Goal: Information Seeking & Learning: Learn about a topic

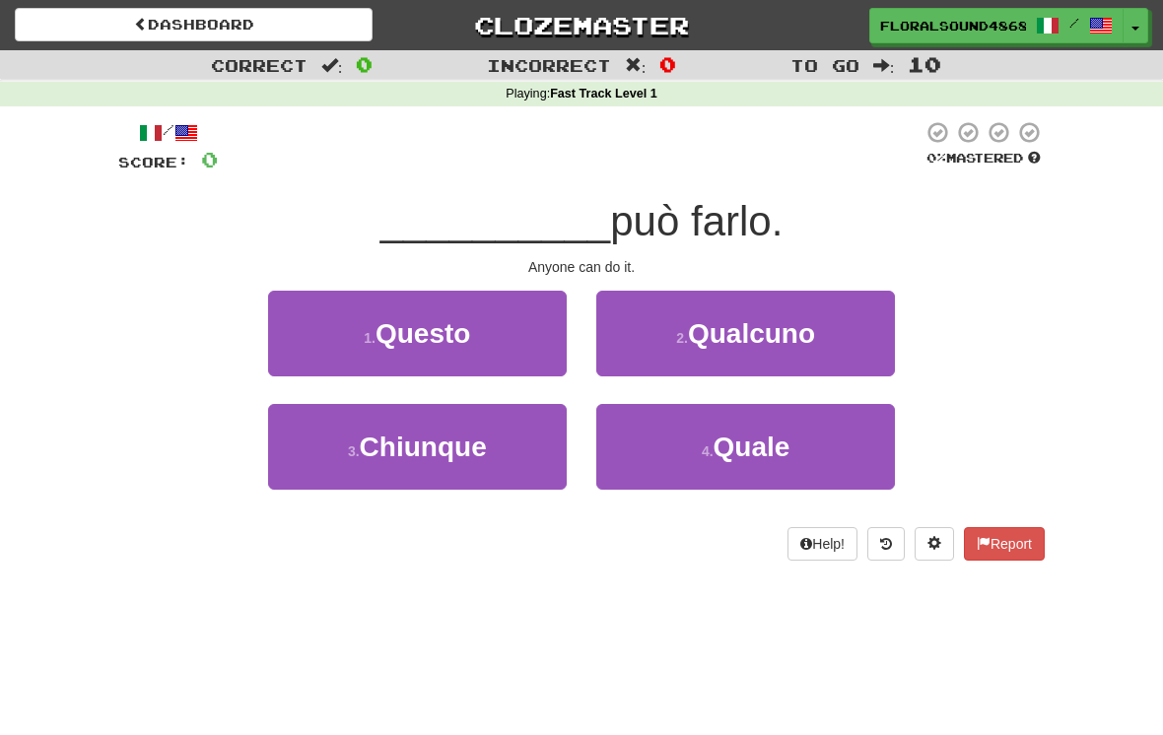
click at [821, 329] on button "2 . Qualcuno" at bounding box center [745, 334] width 299 height 86
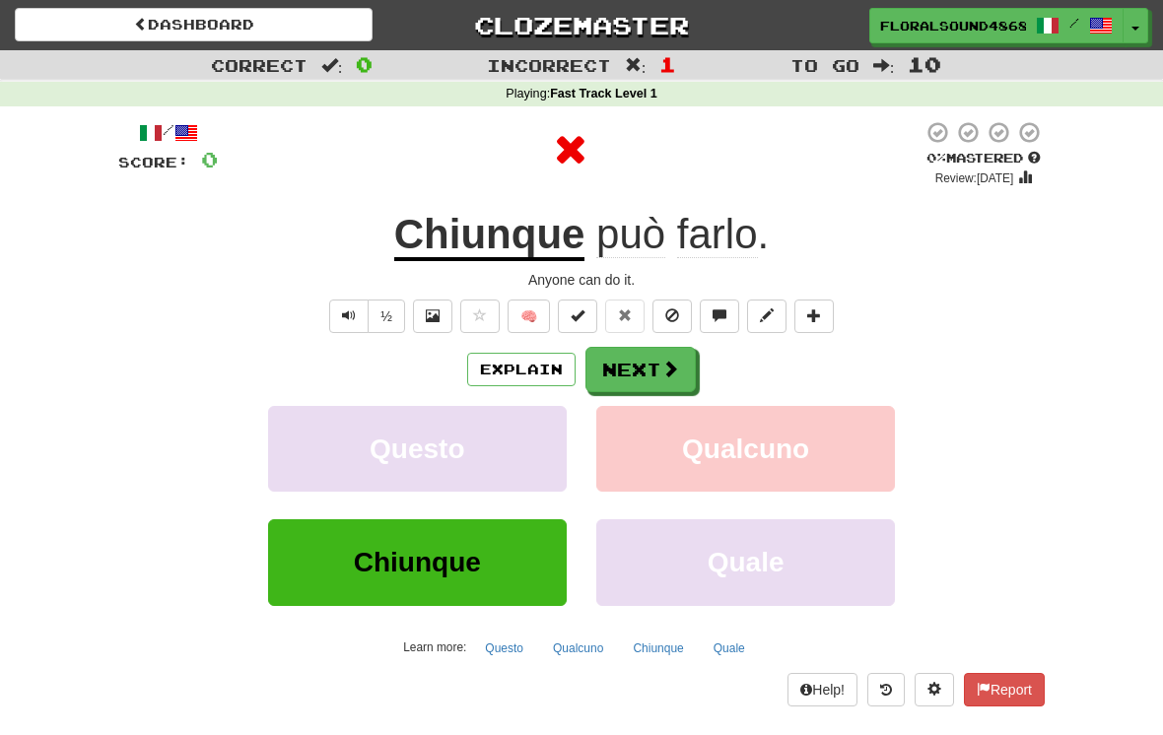
click at [662, 364] on span at bounding box center [670, 369] width 18 height 18
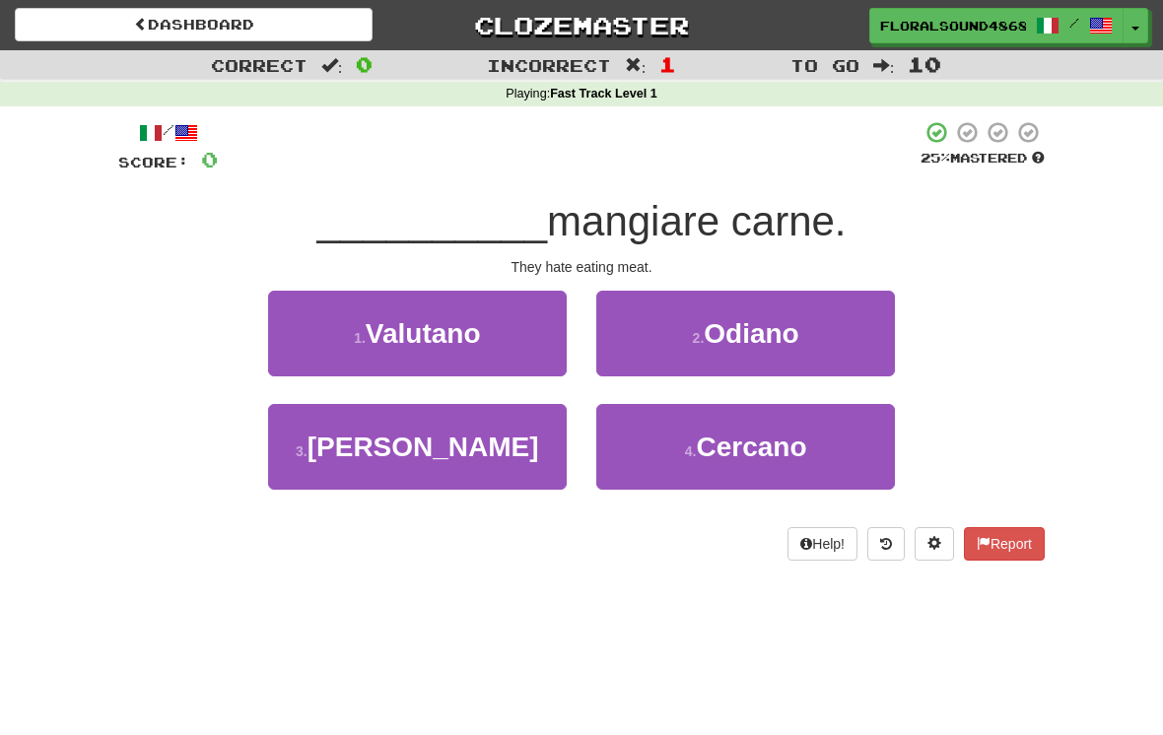
click at [835, 321] on button "2 . [GEOGRAPHIC_DATA]" at bounding box center [745, 334] width 299 height 86
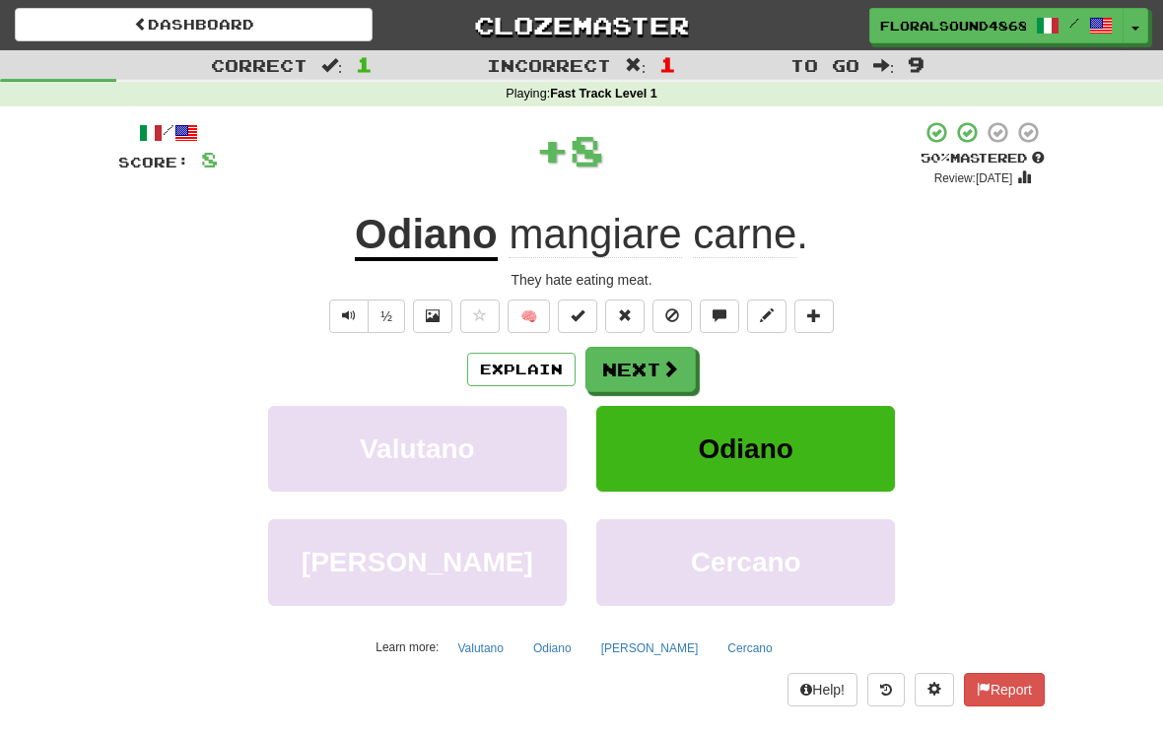
click at [670, 370] on span at bounding box center [670, 369] width 18 height 18
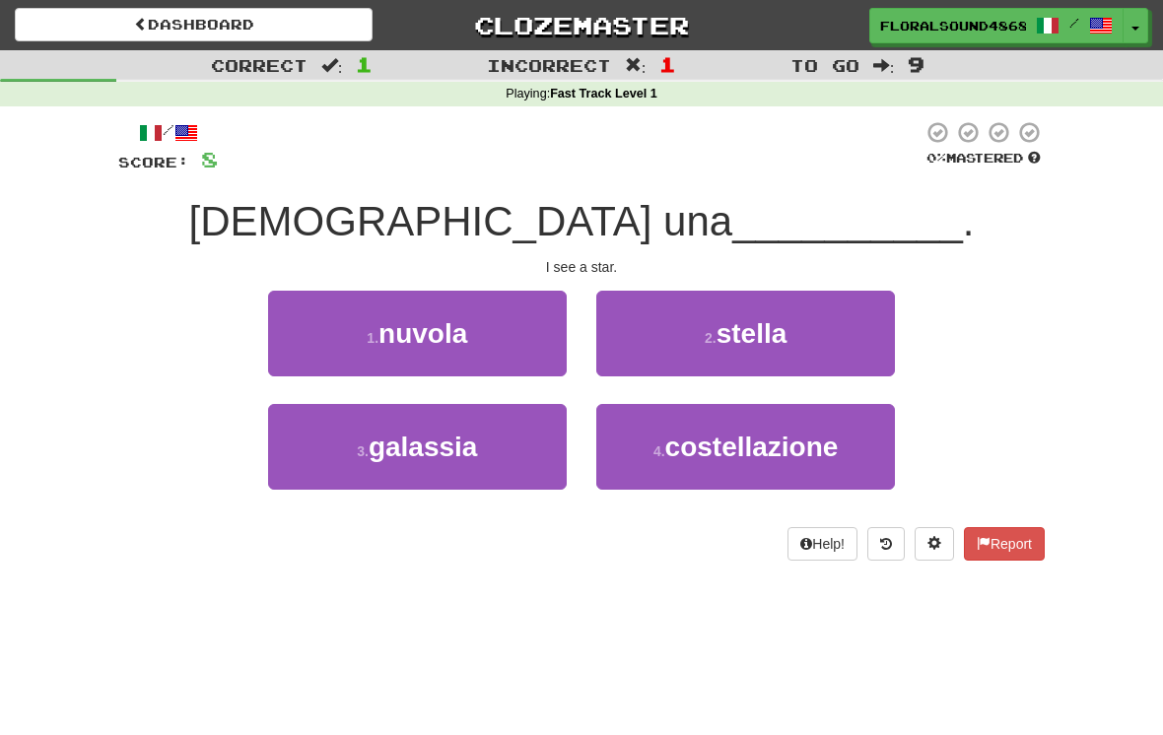
click at [835, 332] on button "2 . stella" at bounding box center [745, 334] width 299 height 86
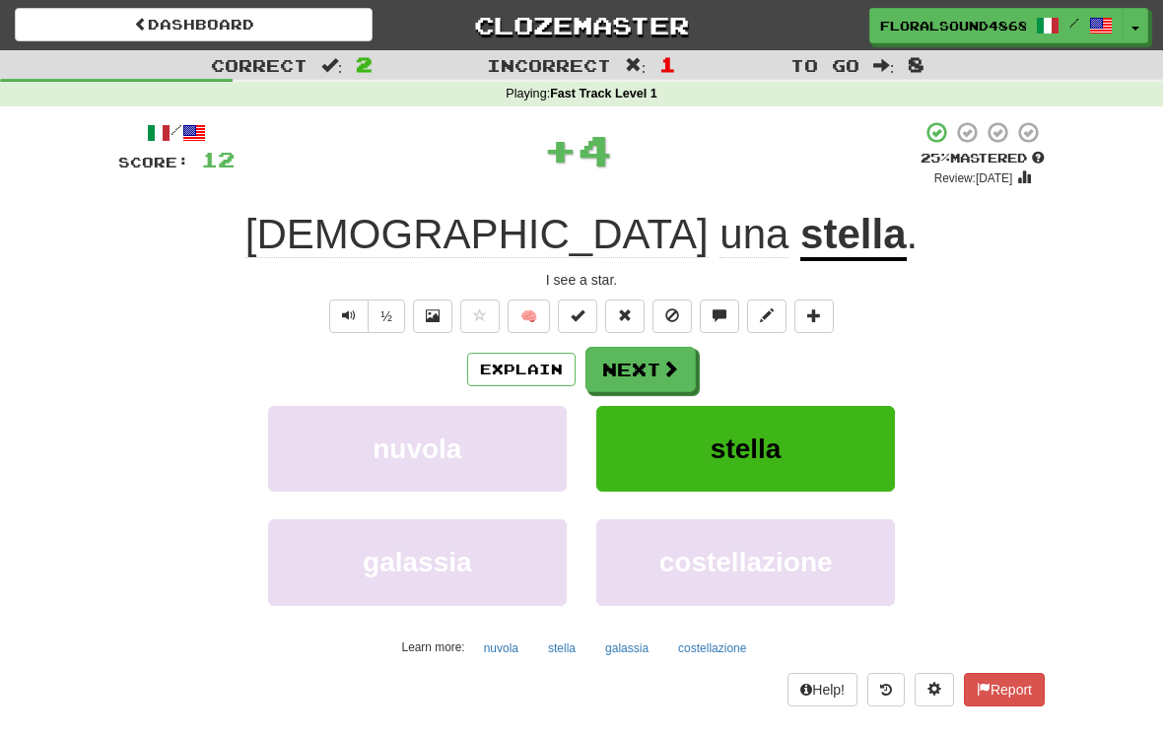
click at [665, 363] on span at bounding box center [670, 369] width 18 height 18
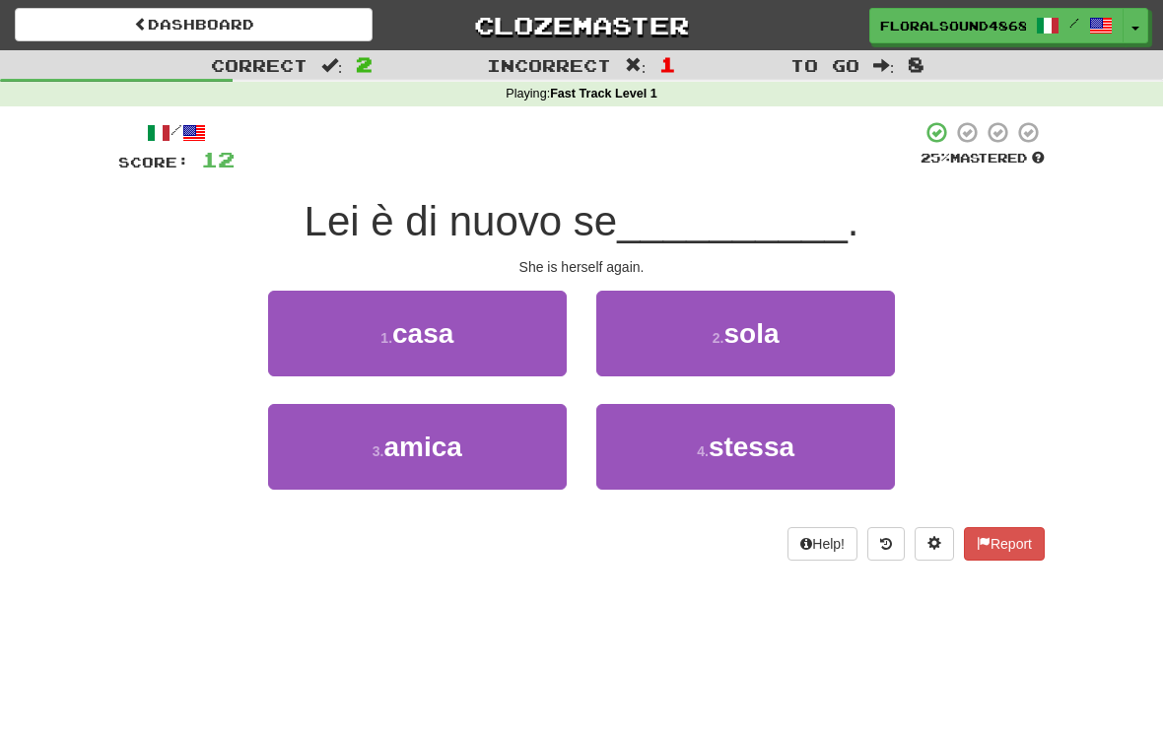
click at [818, 449] on button "4 . stessa" at bounding box center [745, 447] width 299 height 86
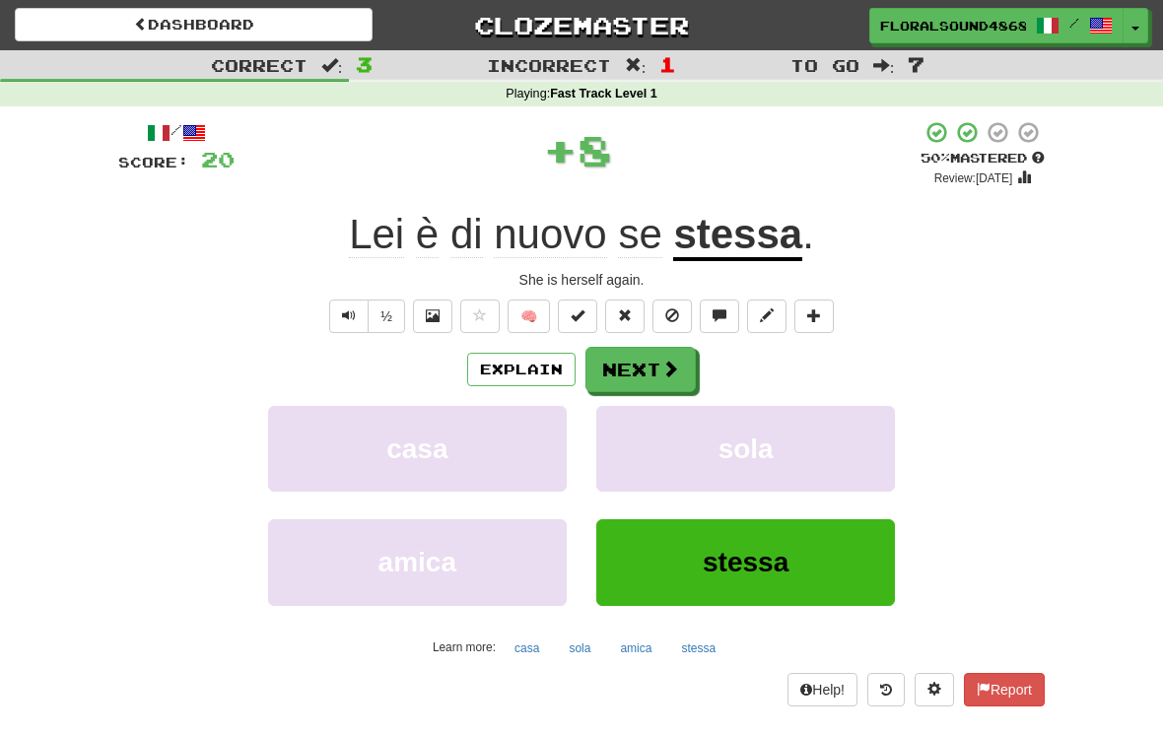
click at [680, 351] on button "Next" at bounding box center [640, 369] width 110 height 45
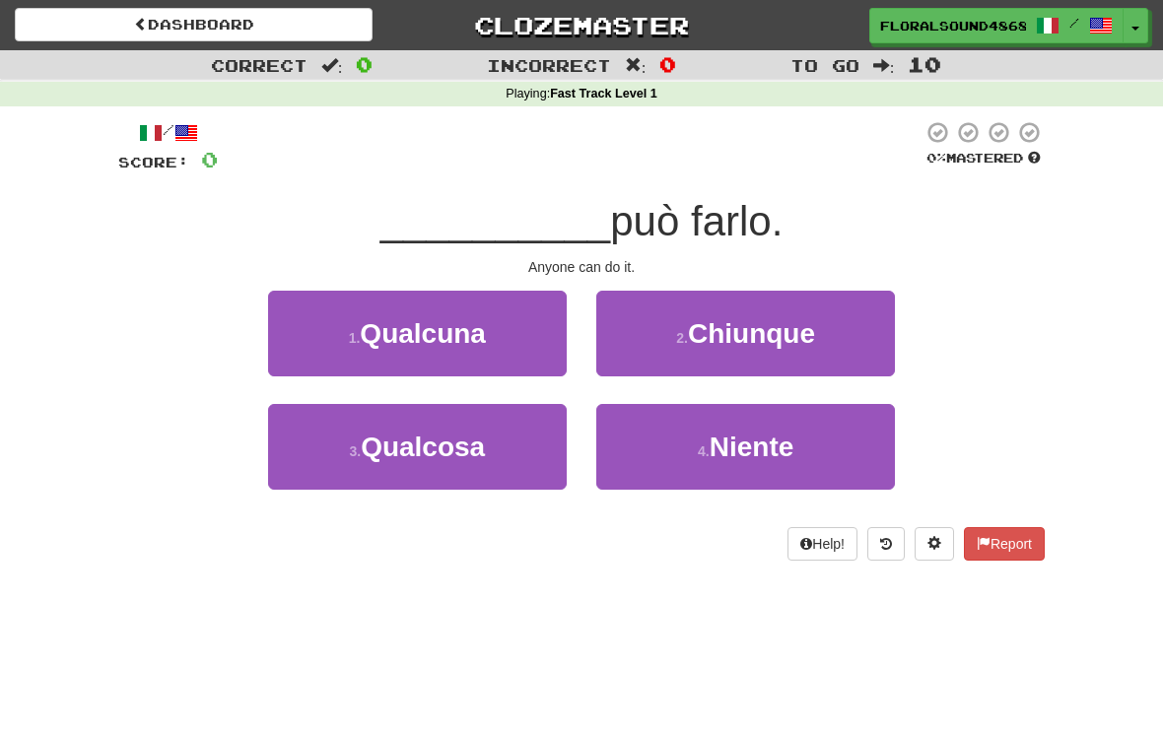
scroll to position [73, 0]
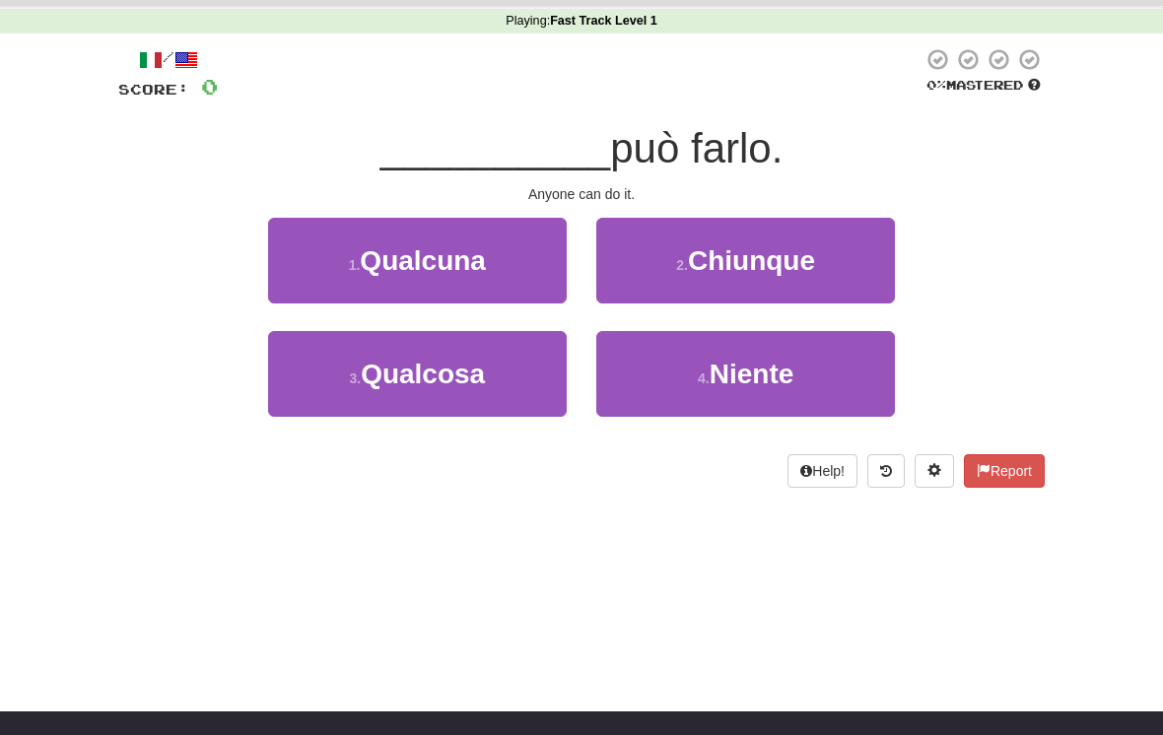
click at [818, 274] on button "2 . Chiunque" at bounding box center [745, 261] width 299 height 86
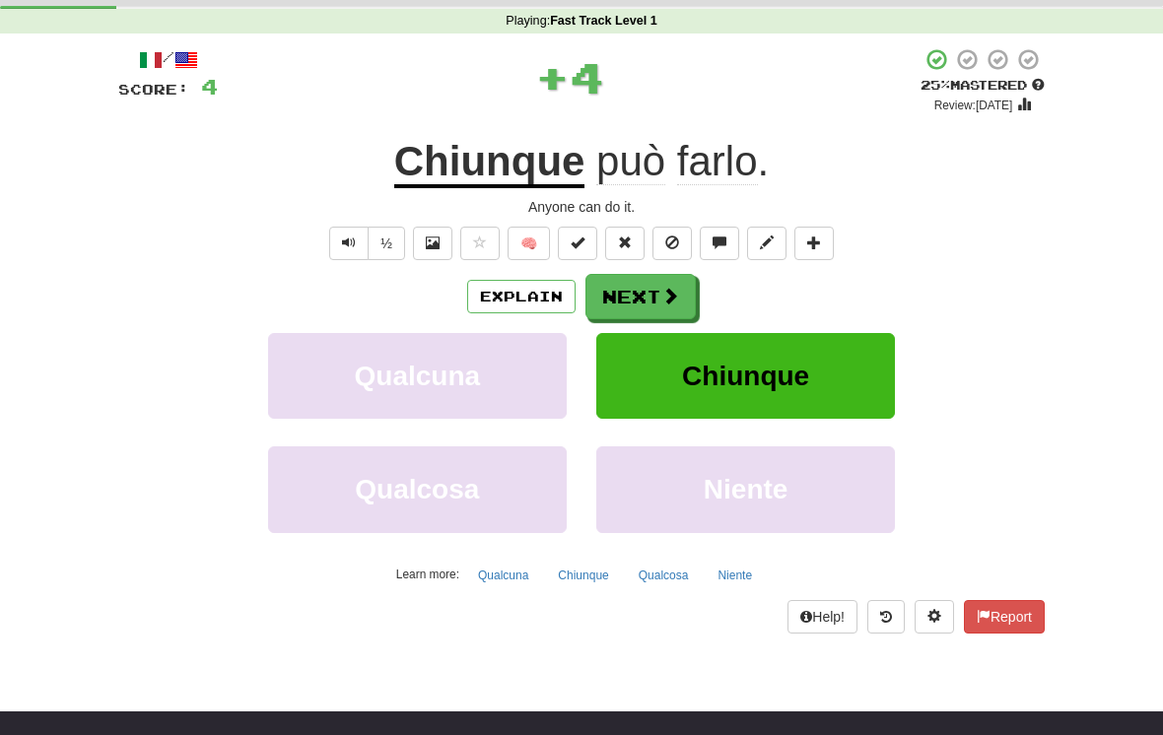
click at [677, 294] on span at bounding box center [670, 296] width 18 height 18
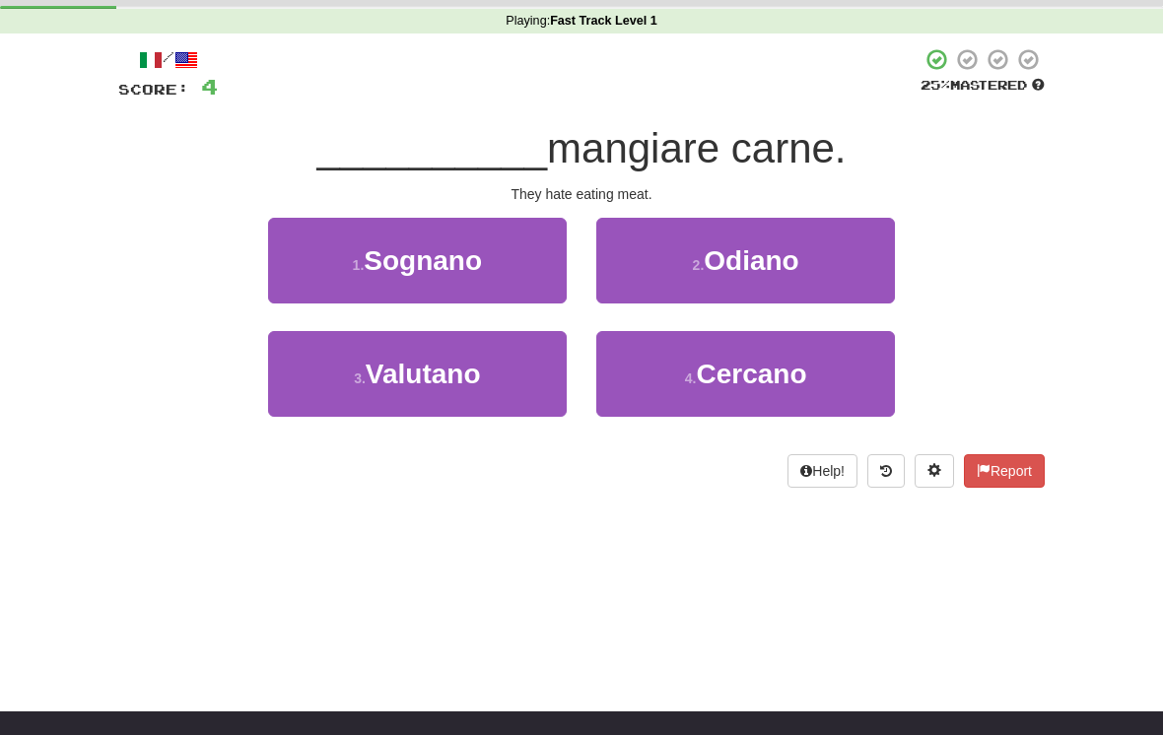
click at [825, 271] on button "2 . [GEOGRAPHIC_DATA]" at bounding box center [745, 261] width 299 height 86
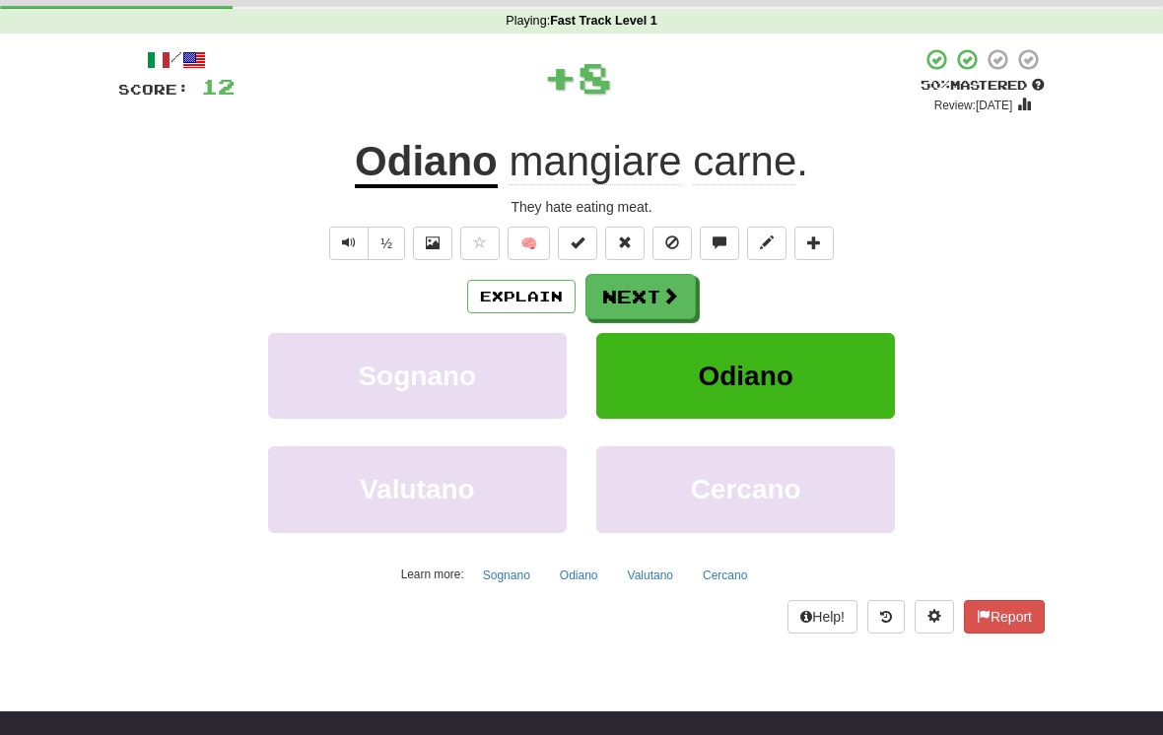
click at [670, 287] on span at bounding box center [670, 296] width 18 height 18
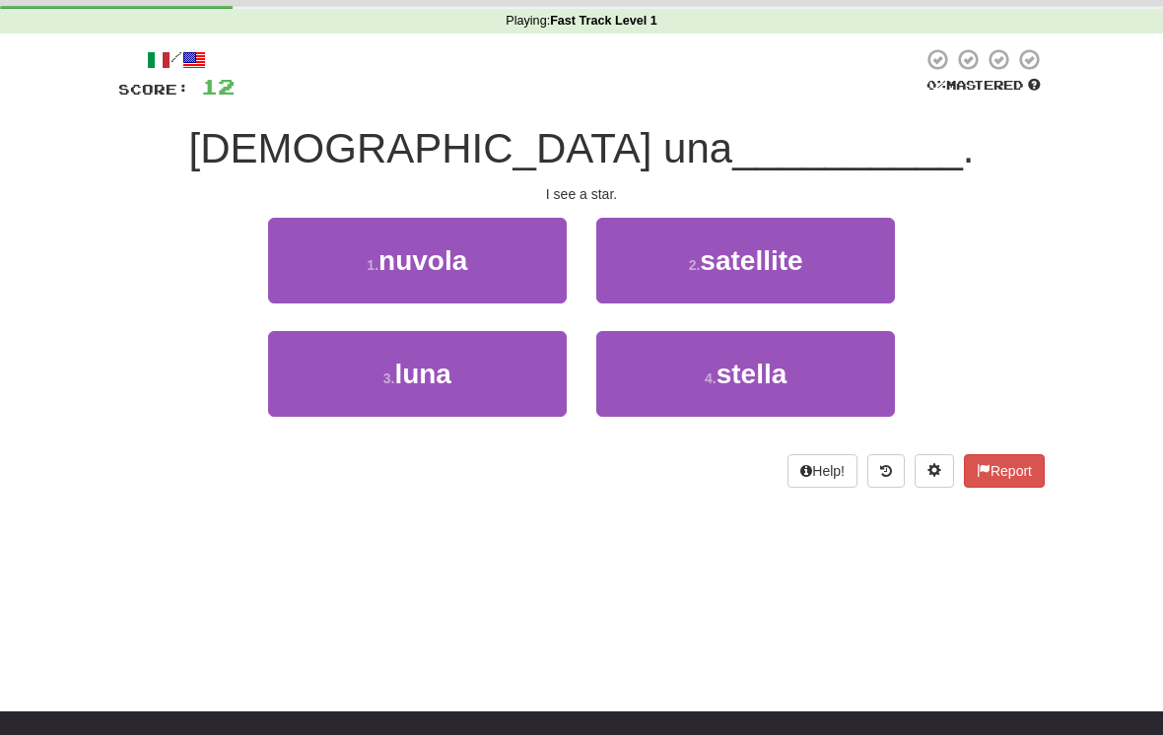
click at [841, 367] on button "4 . stella" at bounding box center [745, 374] width 299 height 86
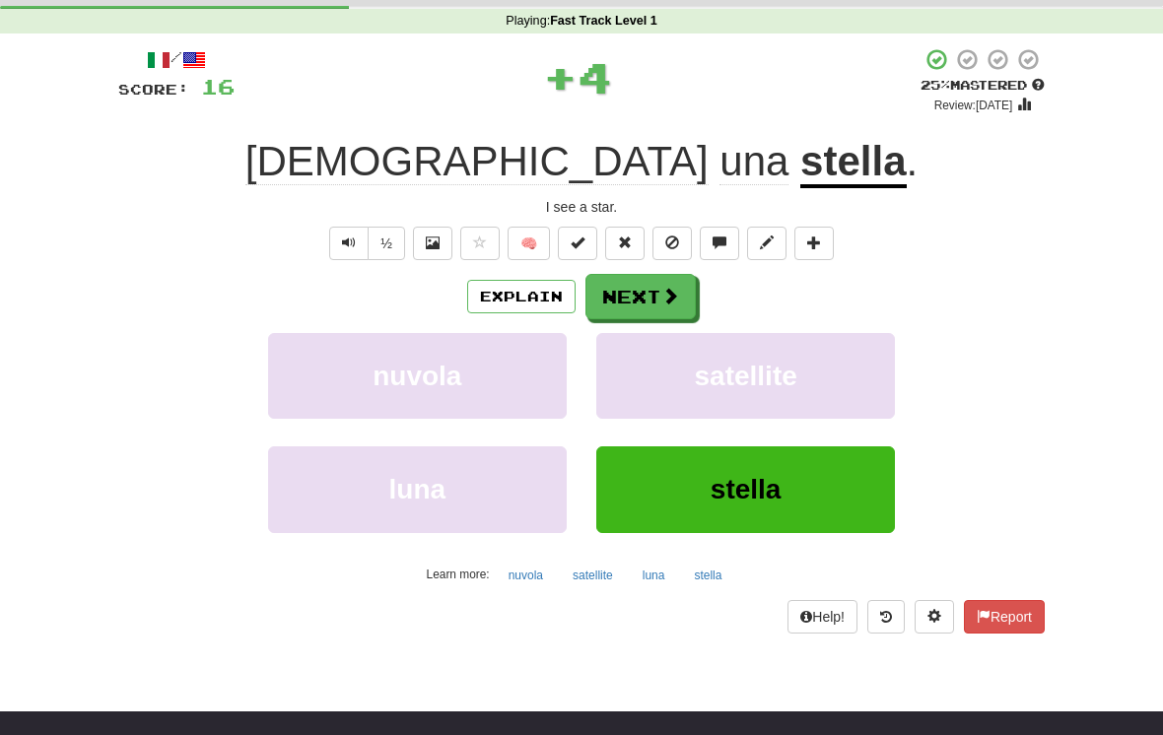
click at [658, 291] on button "Next" at bounding box center [640, 296] width 110 height 45
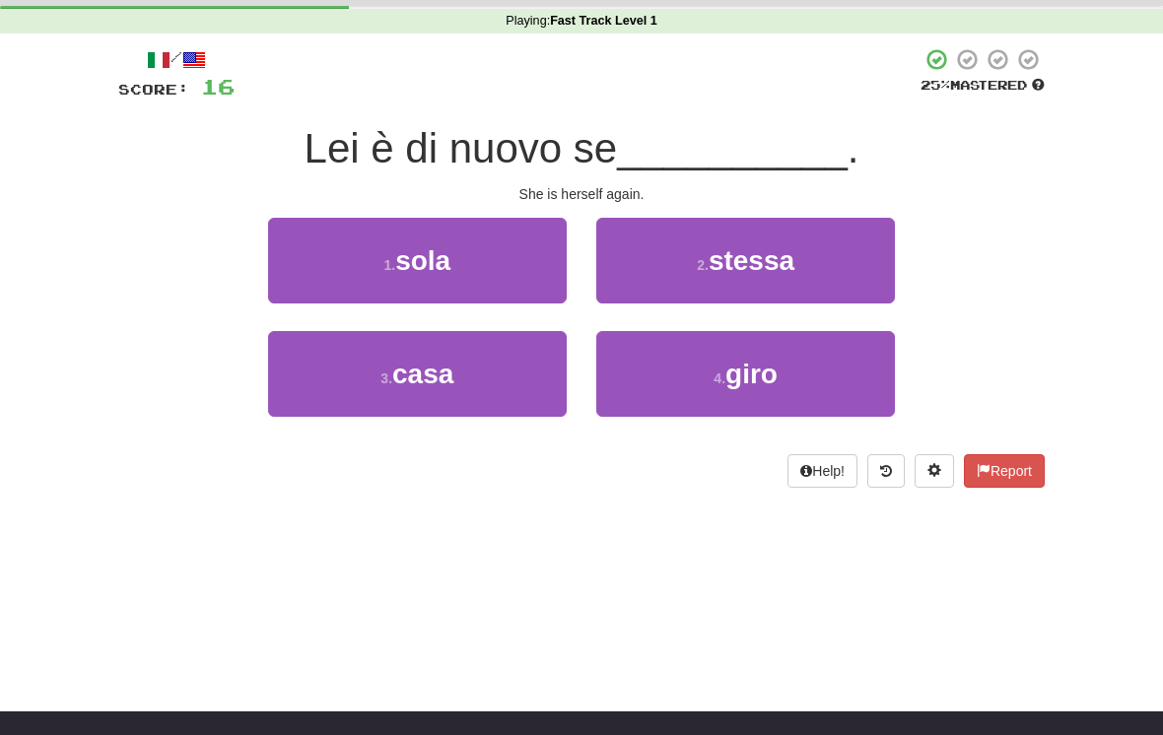
click at [830, 248] on button "2 . stessa" at bounding box center [745, 261] width 299 height 86
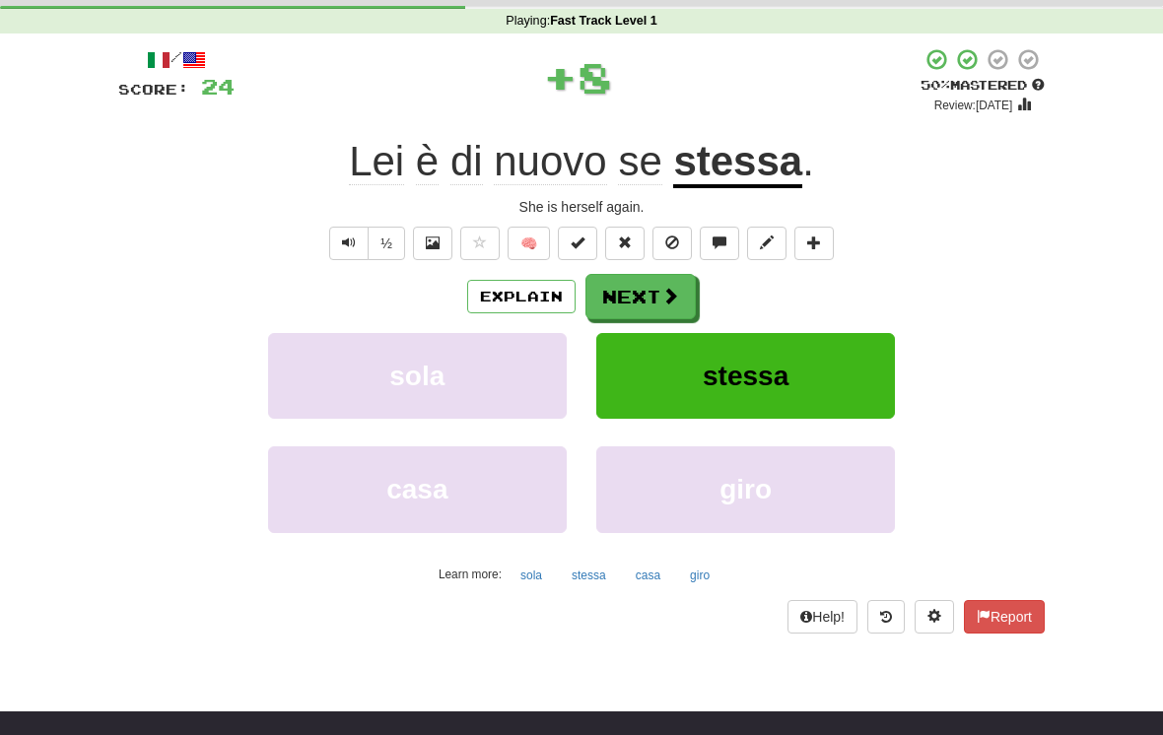
click at [668, 291] on span at bounding box center [670, 296] width 18 height 18
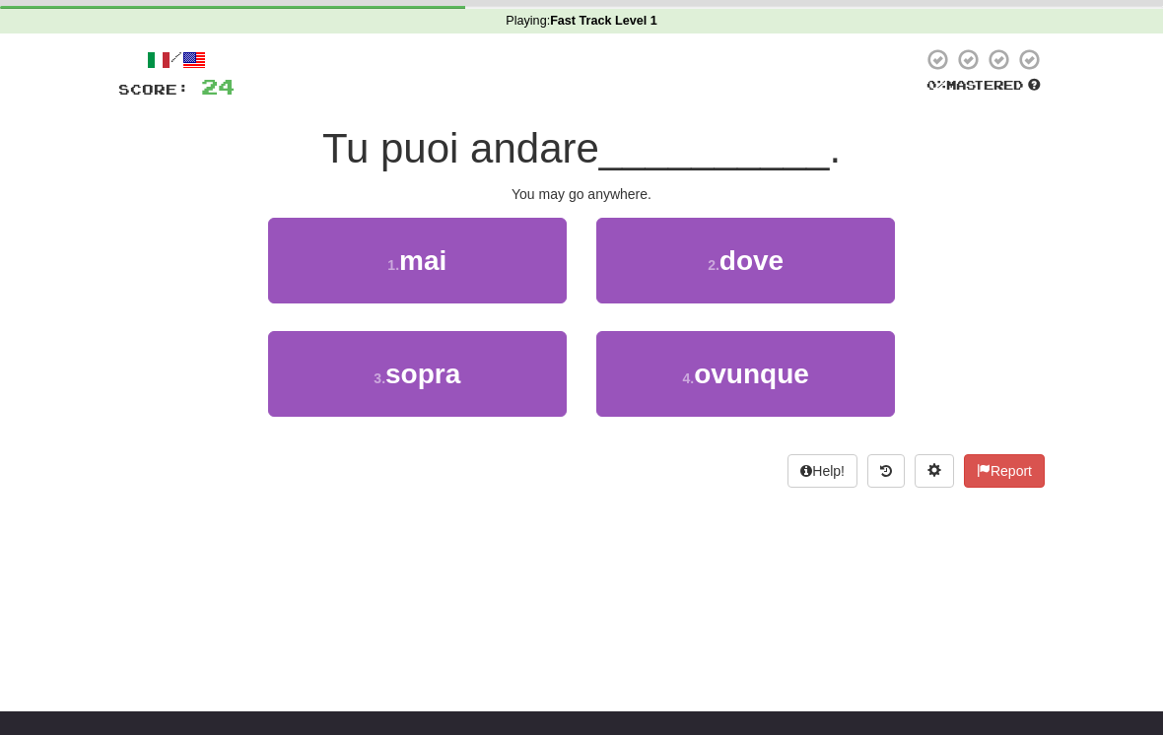
click at [834, 384] on button "4 . ovunque" at bounding box center [745, 374] width 299 height 86
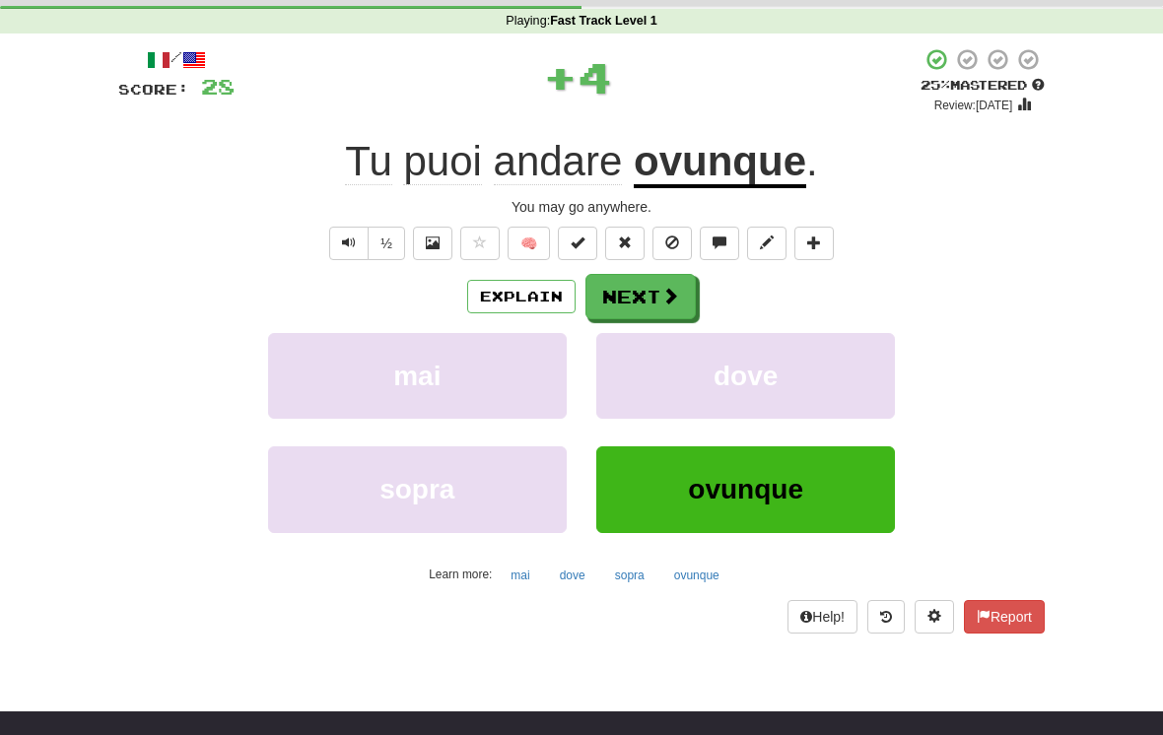
click at [666, 294] on span at bounding box center [670, 296] width 18 height 18
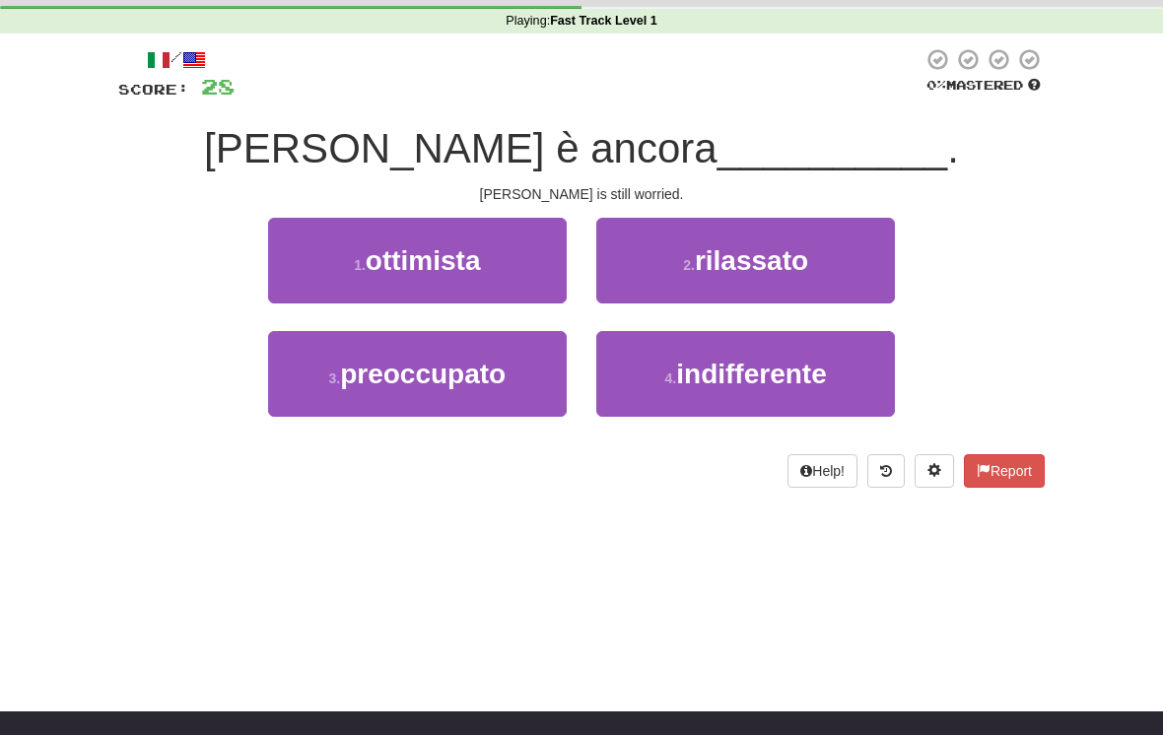
click at [505, 362] on span "preoccupato" at bounding box center [423, 374] width 166 height 31
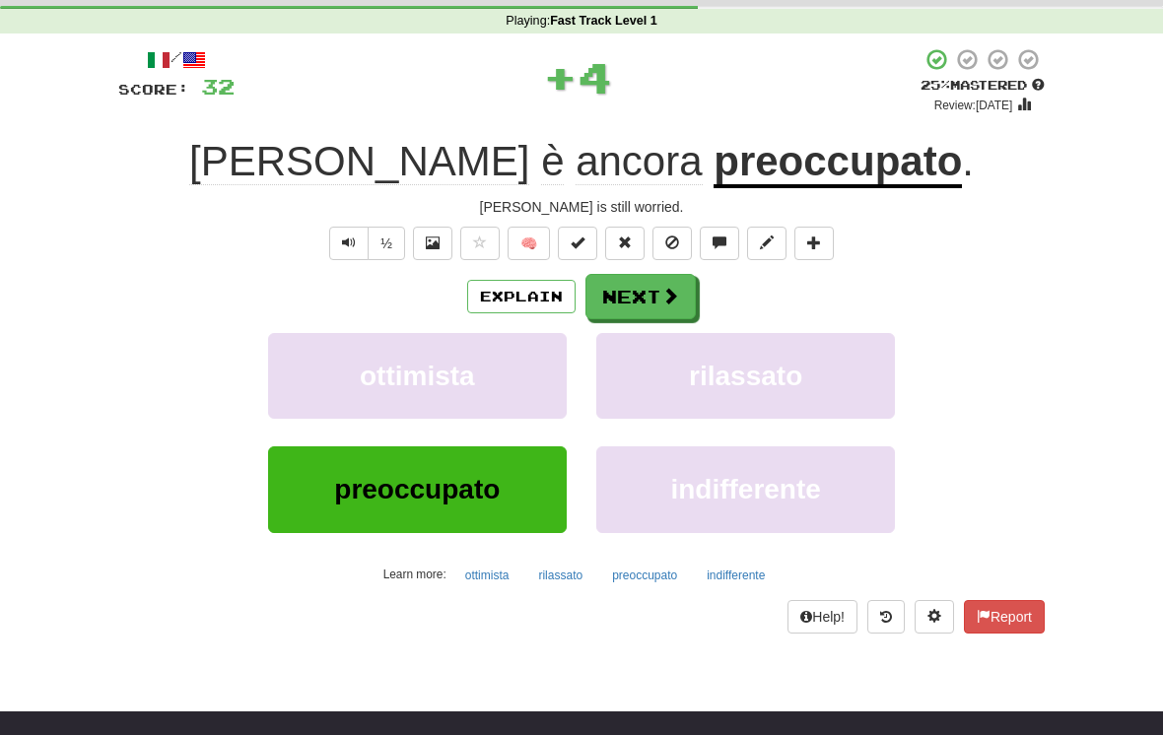
click at [674, 289] on span at bounding box center [670, 296] width 18 height 18
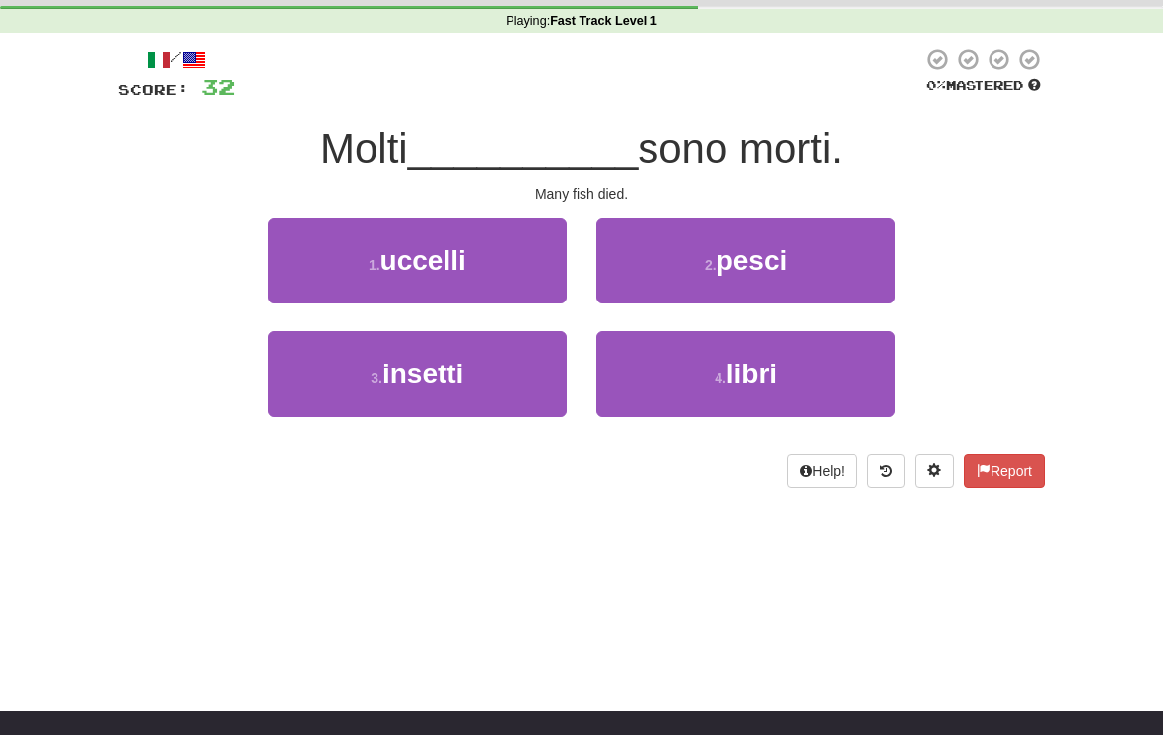
click at [806, 209] on div "/ Score: 32 0 % Mastered Molti __________ sono morti. Many fish died. [DEMOGRAP…" at bounding box center [581, 267] width 926 height 440
click at [836, 275] on button "2 . [PERSON_NAME]" at bounding box center [745, 261] width 299 height 86
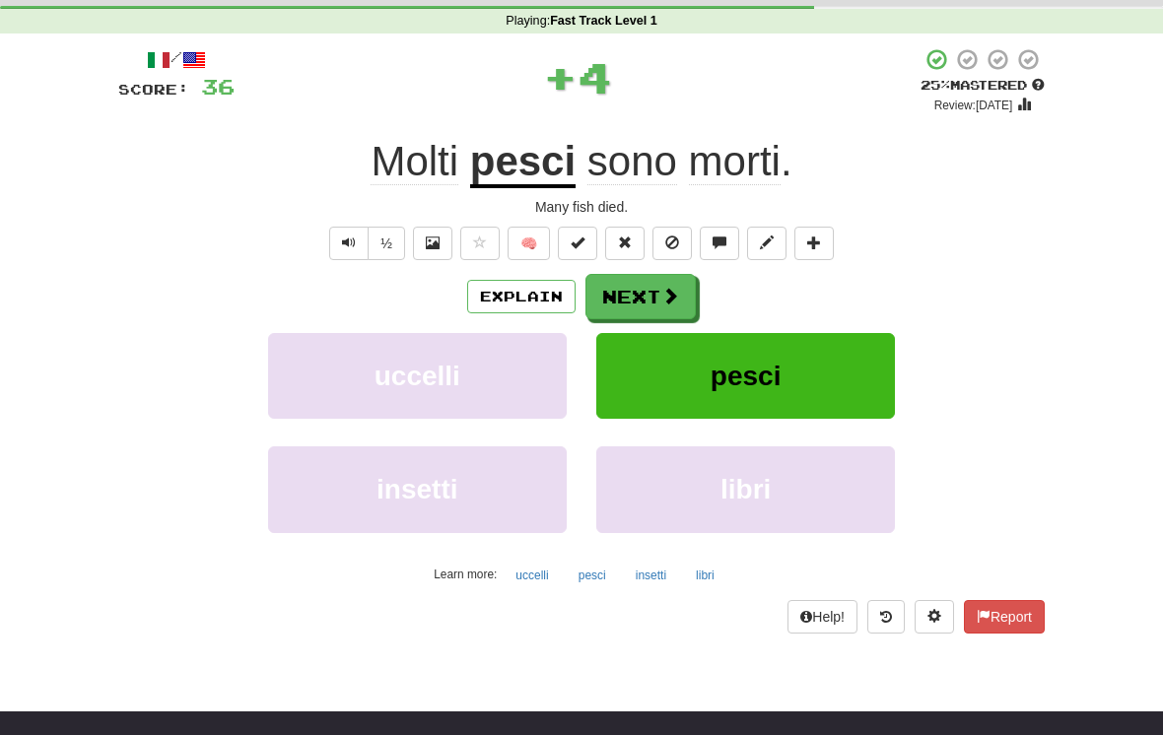
click at [665, 289] on span at bounding box center [670, 296] width 18 height 18
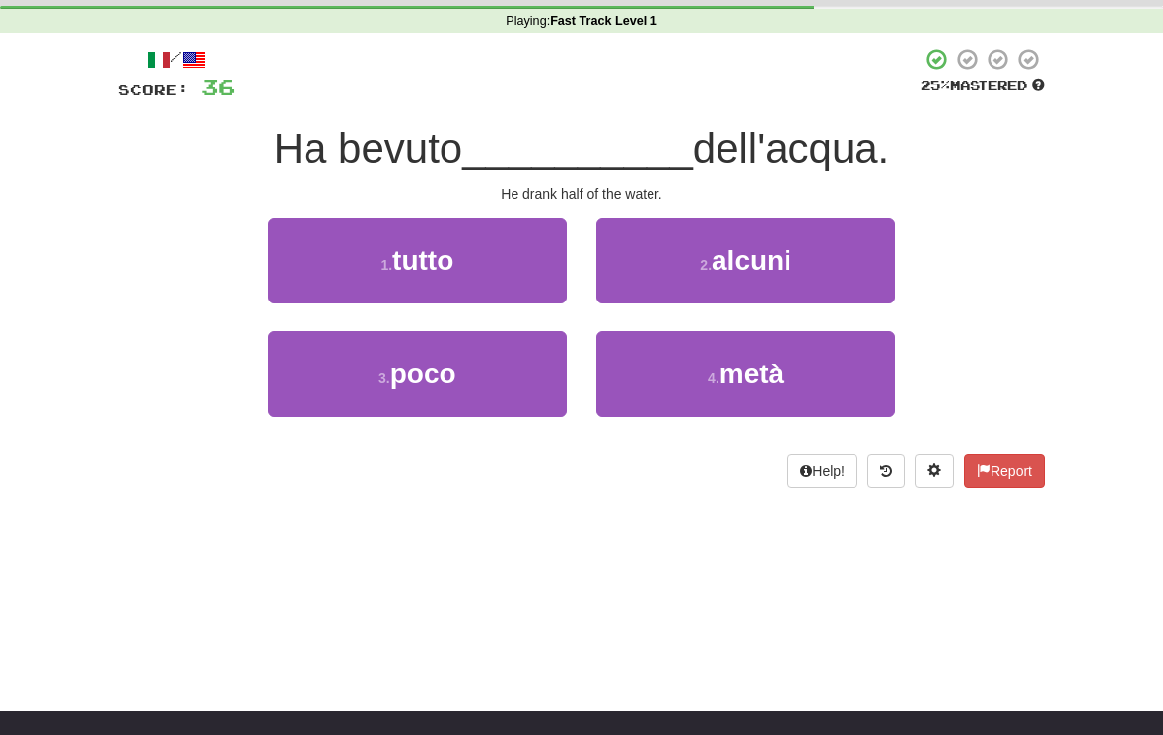
click at [848, 376] on button "4 . metà" at bounding box center [745, 374] width 299 height 86
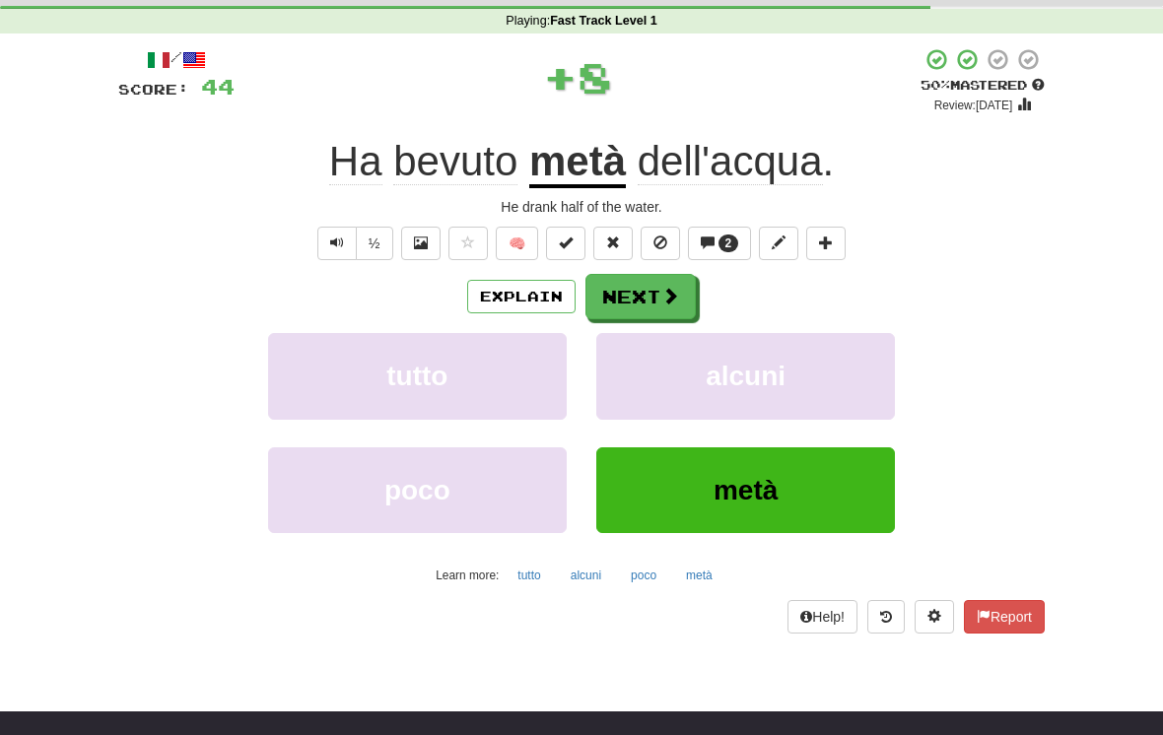
click at [669, 293] on span at bounding box center [670, 296] width 18 height 18
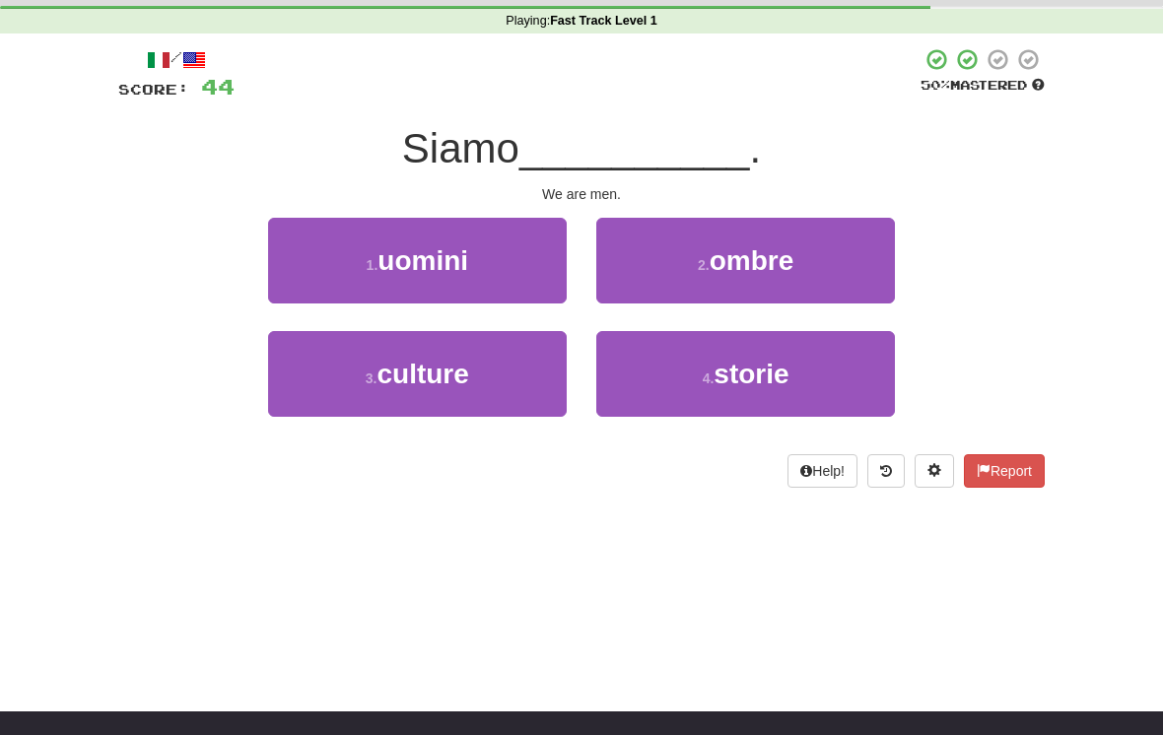
click at [538, 245] on button "1 . uomini" at bounding box center [417, 261] width 299 height 86
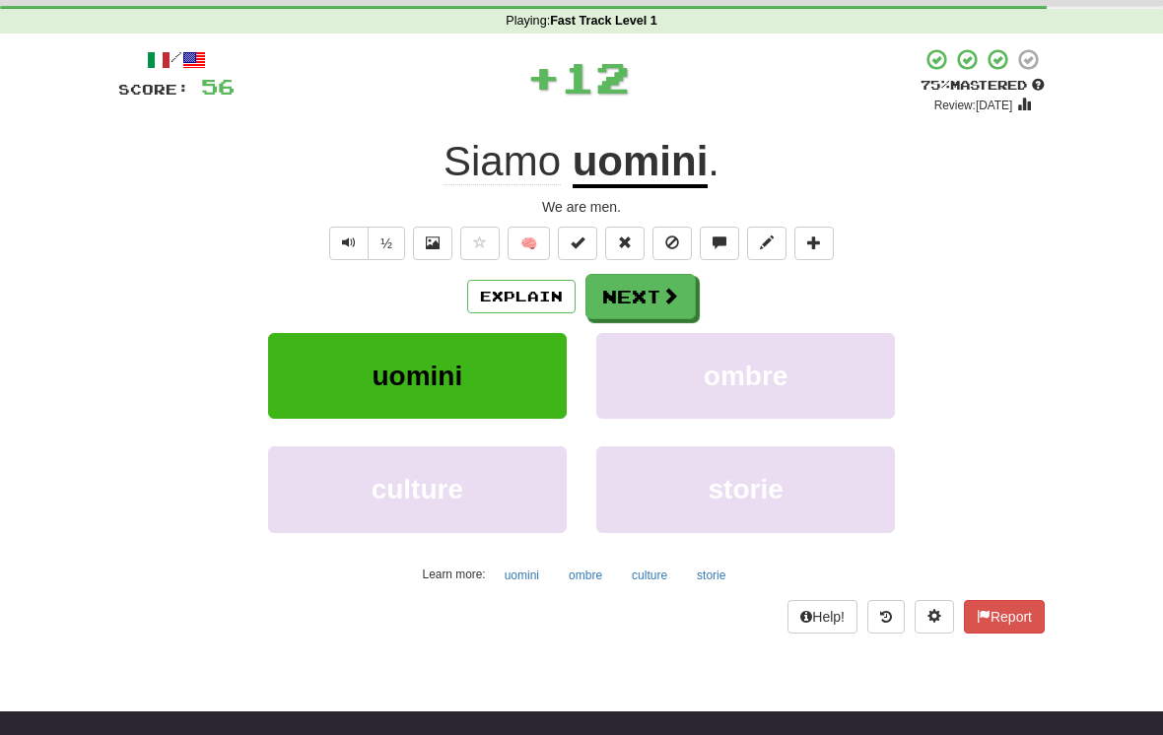
click at [667, 291] on span at bounding box center [670, 296] width 18 height 18
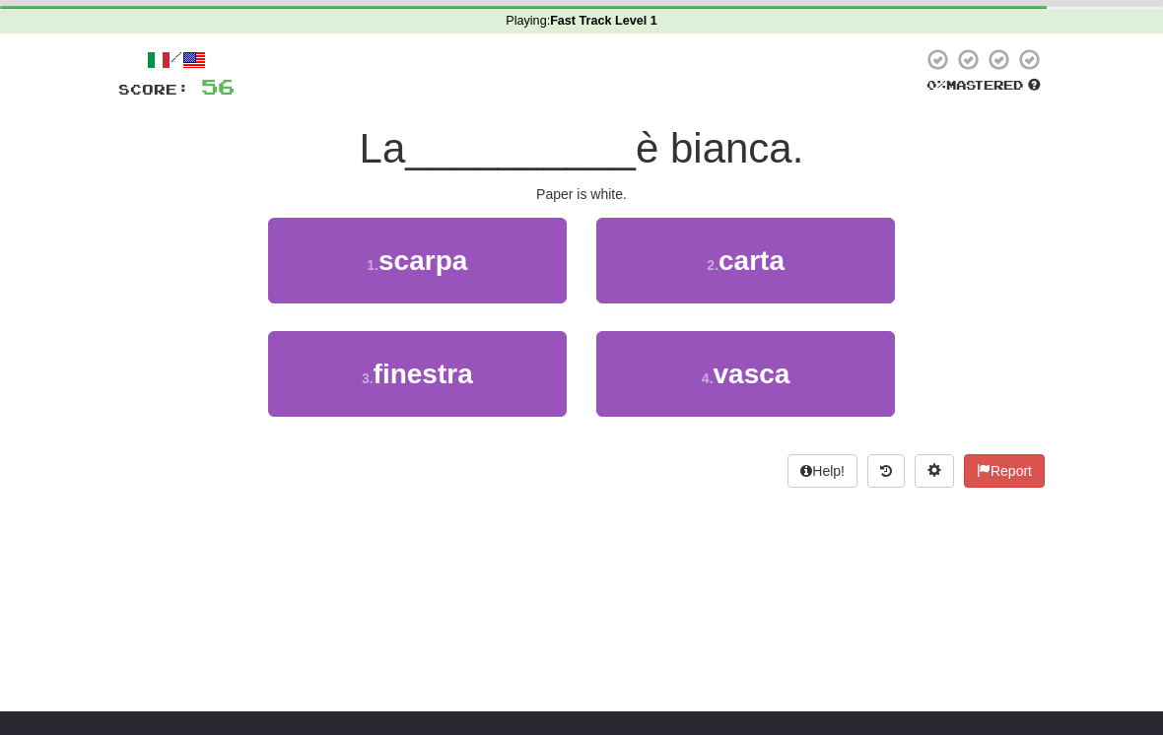
click at [825, 260] on button "2 . carta" at bounding box center [745, 261] width 299 height 86
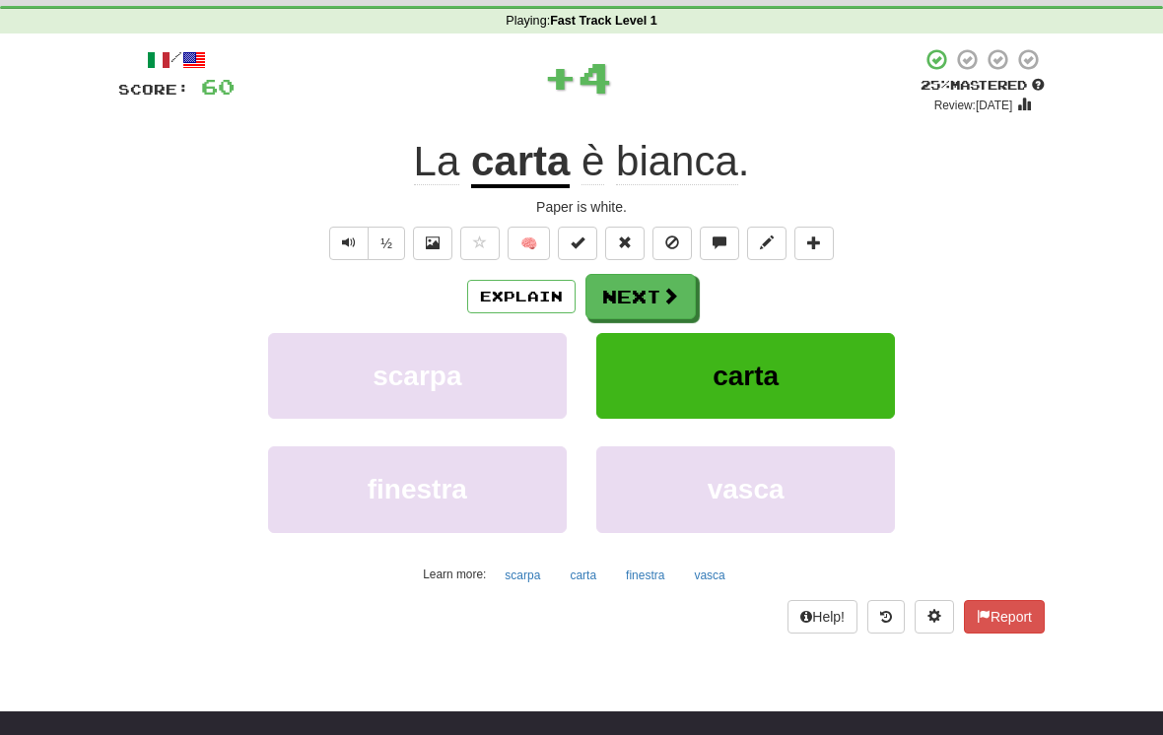
click at [667, 288] on span at bounding box center [670, 296] width 18 height 18
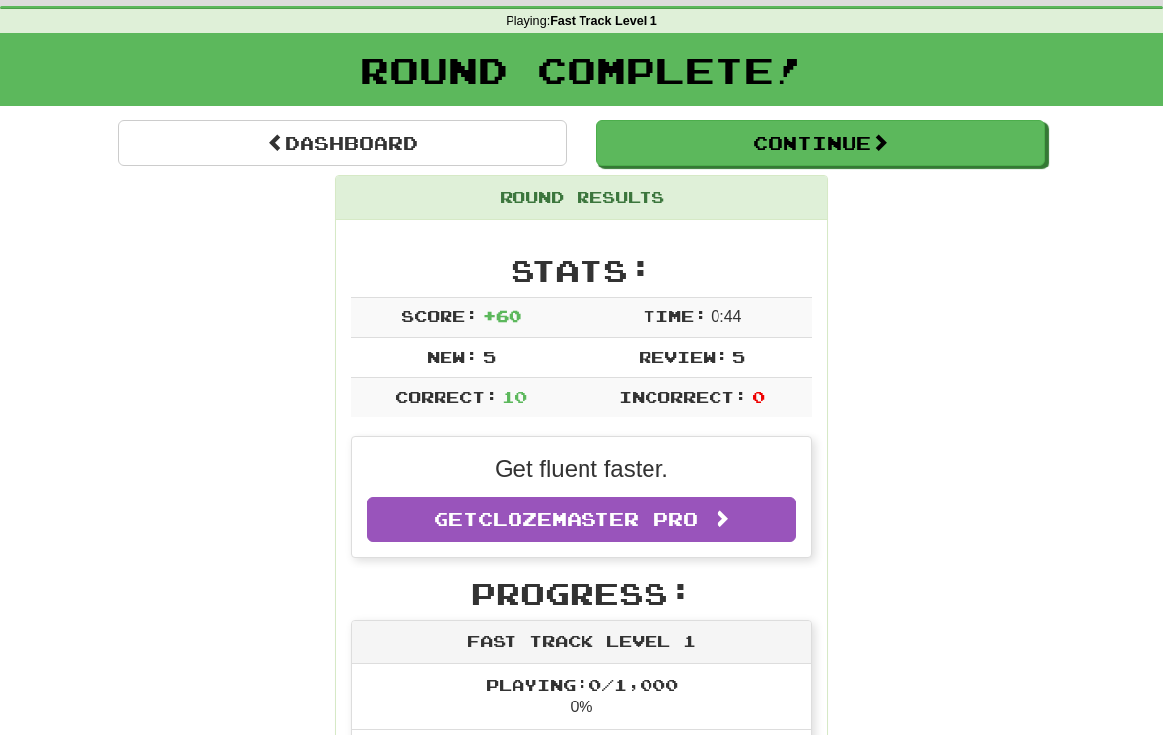
click at [897, 130] on button "Continue" at bounding box center [820, 142] width 448 height 45
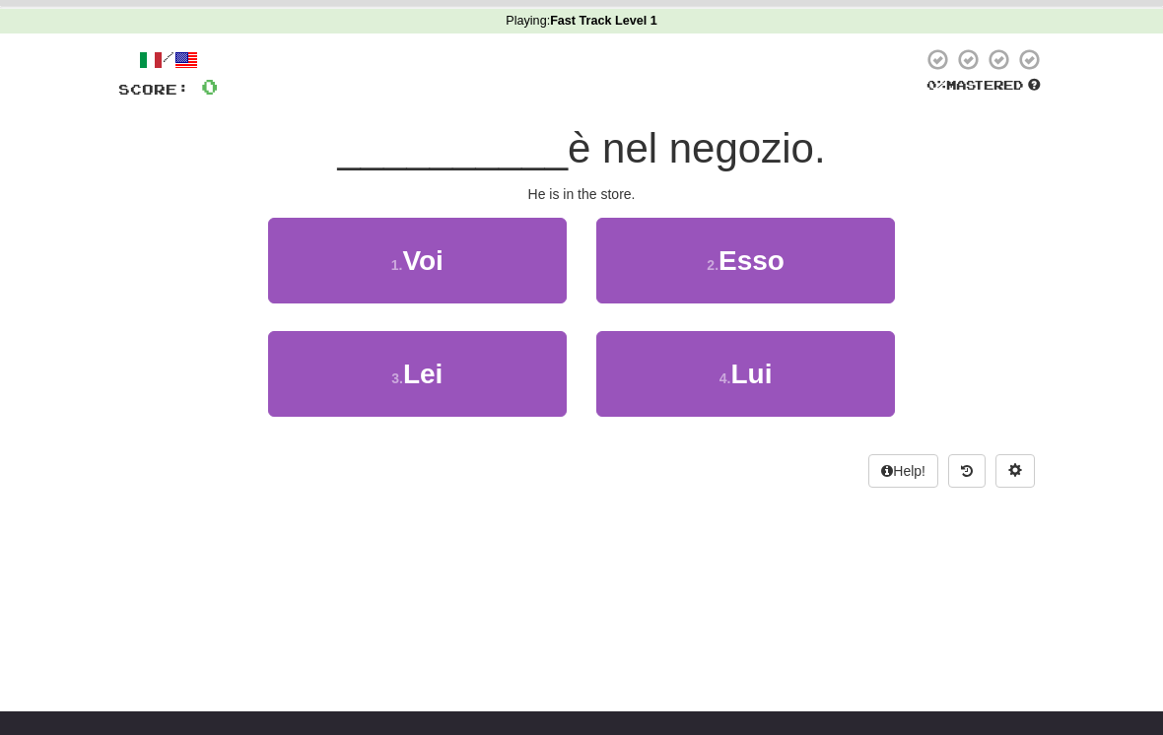
click at [758, 371] on span "Lui" at bounding box center [750, 374] width 41 height 31
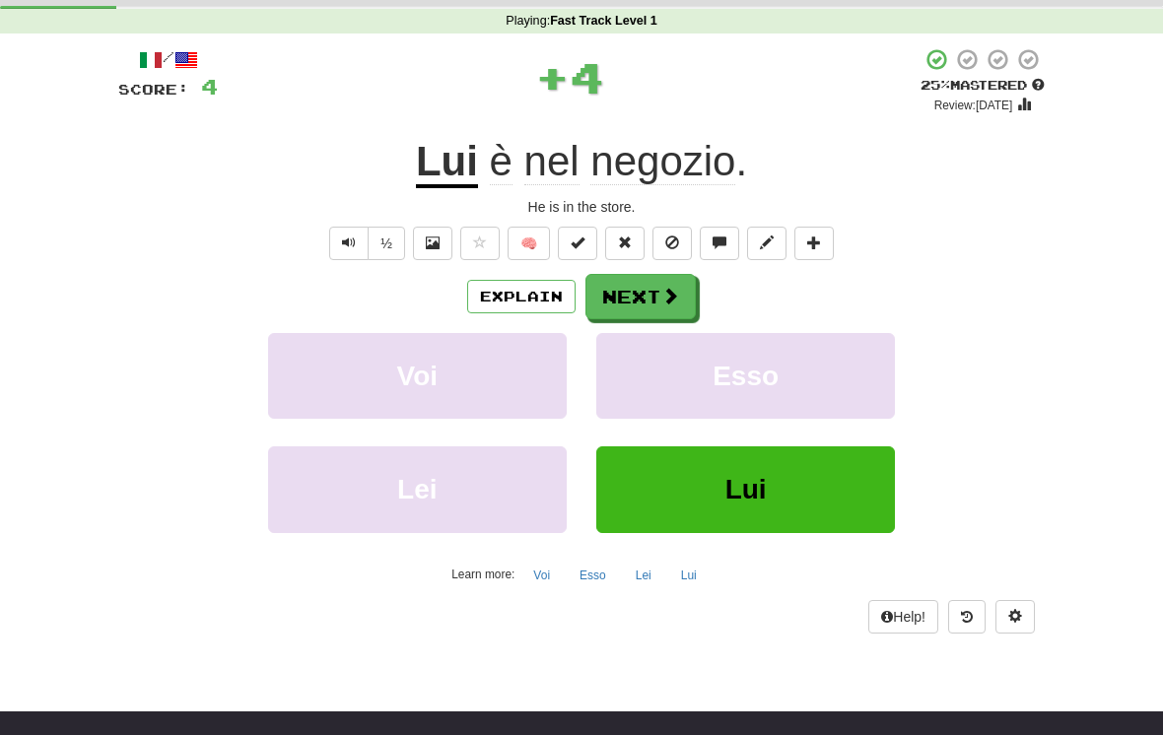
click at [667, 304] on button "Next" at bounding box center [640, 296] width 110 height 45
